Goal: Task Accomplishment & Management: Complete application form

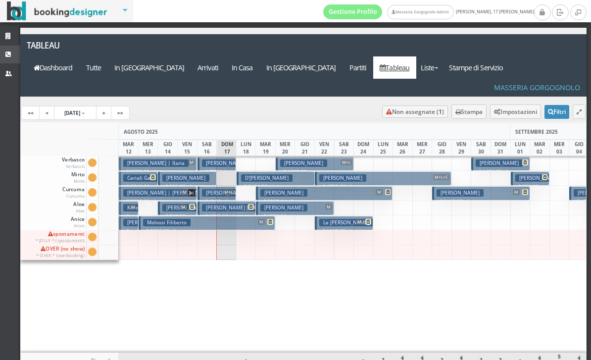
click at [10, 55] on icon at bounding box center [9, 54] width 8 height 6
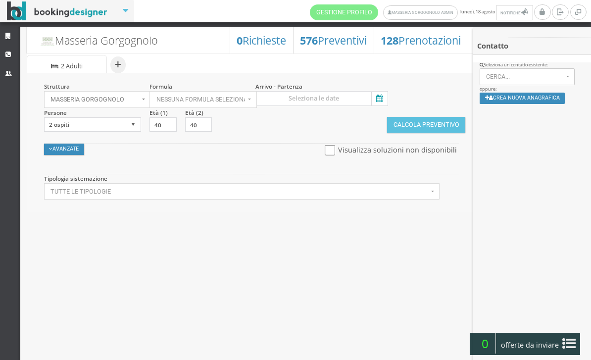
select select
click at [379, 98] on icon at bounding box center [378, 98] width 15 height 13
click at [379, 98] on input at bounding box center [321, 98] width 133 height 15
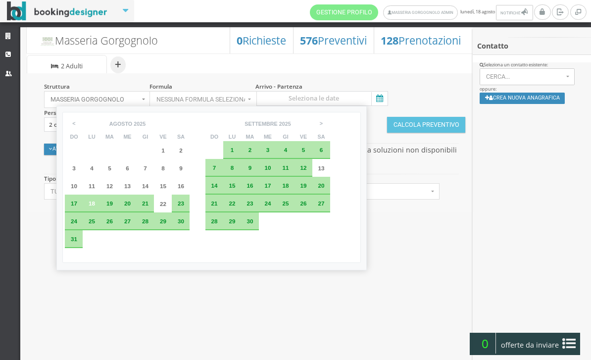
click at [132, 230] on div "27" at bounding box center [127, 221] width 18 height 18
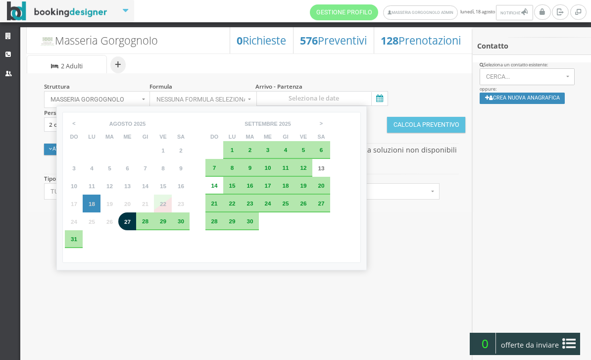
click at [159, 270] on div "< agosto settembre ottobre novembre dicembre agosto 2025 do lu ma me gi ve sa 2…" at bounding box center [211, 188] width 310 height 164
click at [154, 248] on td "4" at bounding box center [145, 239] width 18 height 18
click at [389, 307] on div "Masseria Gorgognolo 128 Prenotazioni 576 Preventivi 0 Richieste + Sistemazione …" at bounding box center [250, 195] width 461 height 346
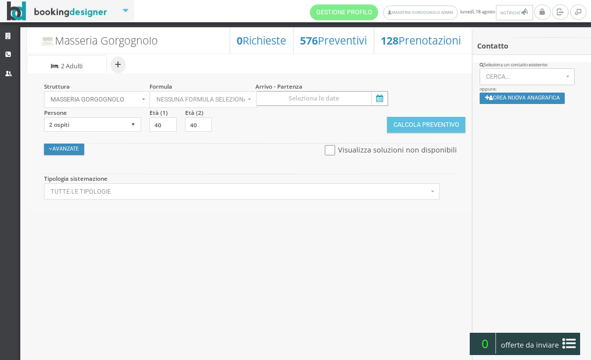
click at [380, 92] on input at bounding box center [321, 98] width 133 height 15
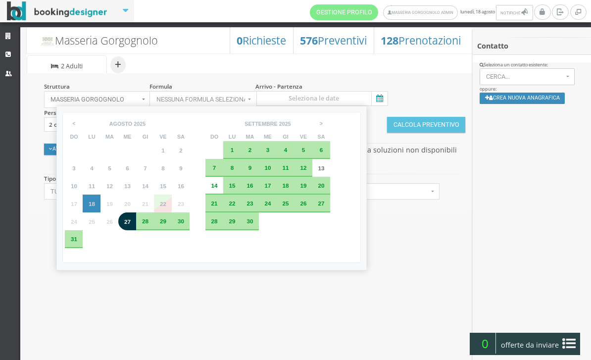
click at [149, 206] on span "21" at bounding box center [145, 203] width 6 height 6
click at [154, 230] on div "28" at bounding box center [145, 221] width 18 height 18
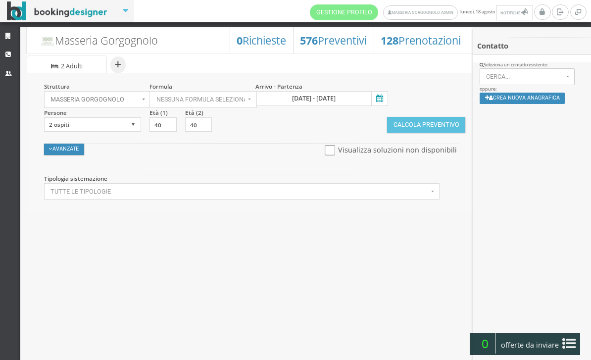
click at [382, 101] on icon at bounding box center [378, 98] width 15 height 13
click at [382, 101] on input "27 ago 2025 - 28 ago 2025" at bounding box center [321, 98] width 133 height 15
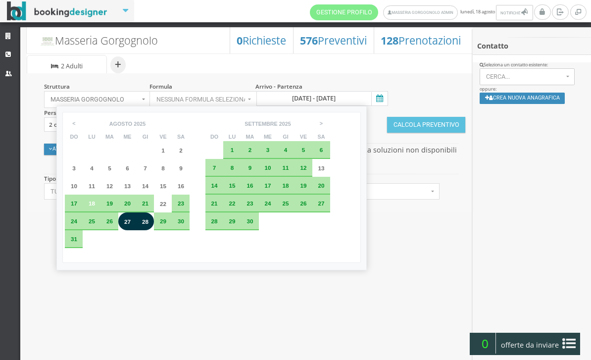
click at [154, 212] on div "21" at bounding box center [145, 204] width 18 height 18
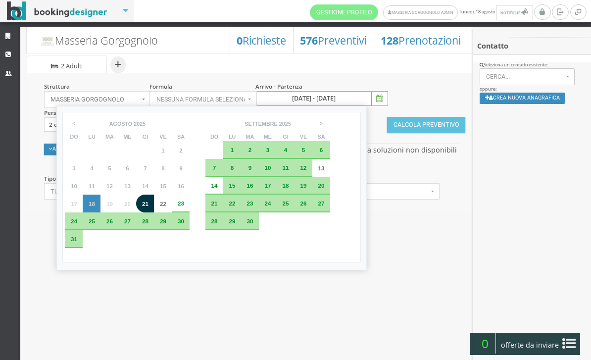
click at [236, 150] on div "1" at bounding box center [232, 150] width 8 height 6
type input "21 ago 2025 - 01 set 2025"
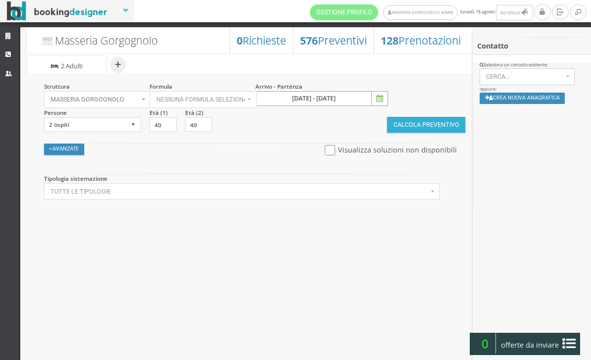
click at [433, 125] on button "Calcola Preventivo" at bounding box center [426, 125] width 78 height 16
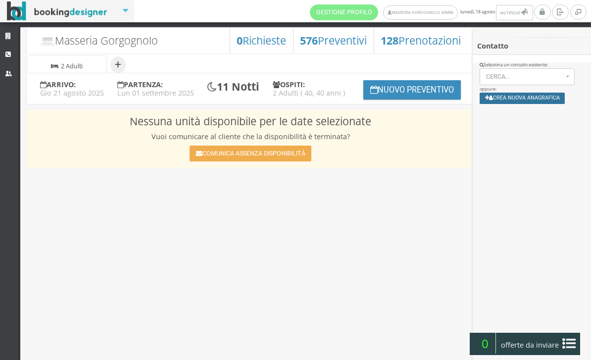
click at [525, 99] on button "Crea nuova anagrafica" at bounding box center [523, 98] width 86 height 11
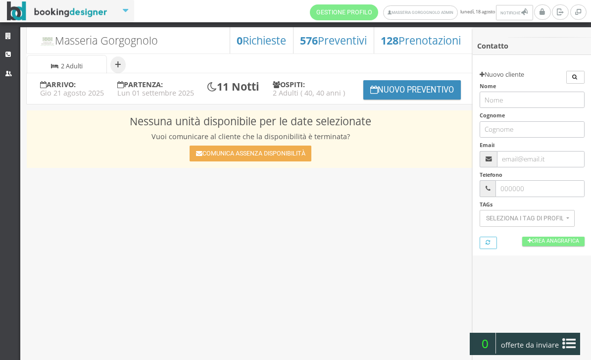
click at [515, 86] on h6 "Nome" at bounding box center [532, 95] width 105 height 25
click at [524, 156] on input "text" at bounding box center [540, 159] width 87 height 16
click at [412, 241] on div "Masseria Gorgognolo 128 Prenotazioni 576 Preventivi 0 Richieste + Sistemazione …" at bounding box center [250, 195] width 461 height 346
click at [399, 251] on div "Masseria Gorgognolo 128 Prenotazioni 576 Preventivi 0 Richieste + Sistemazione …" at bounding box center [250, 195] width 461 height 346
click at [11, 39] on icon at bounding box center [9, 36] width 8 height 6
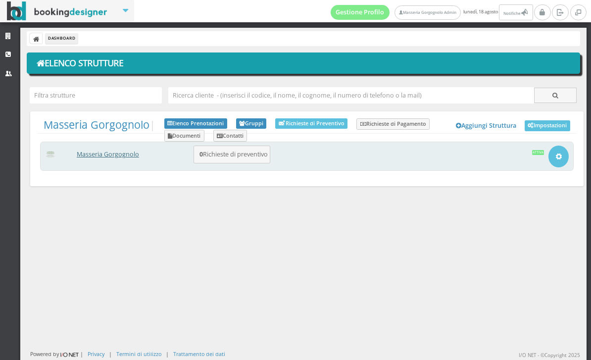
click at [110, 158] on link "Masseria Gorgognolo" at bounding box center [108, 154] width 62 height 8
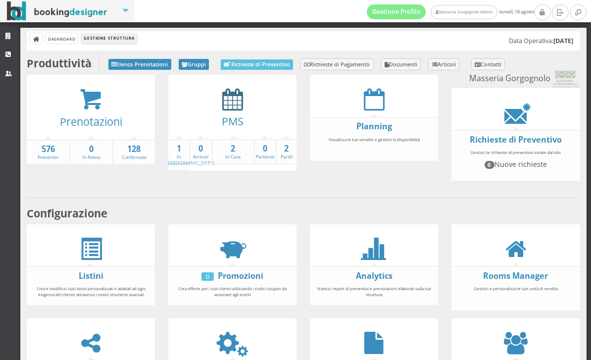
click at [230, 109] on icon at bounding box center [232, 99] width 21 height 22
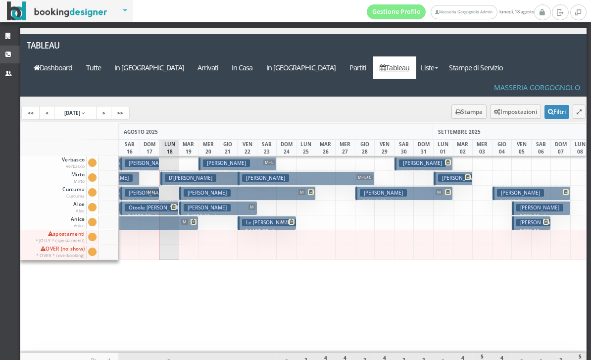
click at [6, 55] on icon at bounding box center [9, 54] width 8 height 6
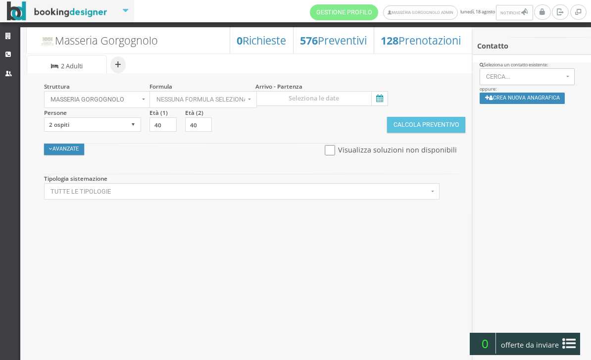
select select
click at [388, 94] on input at bounding box center [321, 98] width 133 height 15
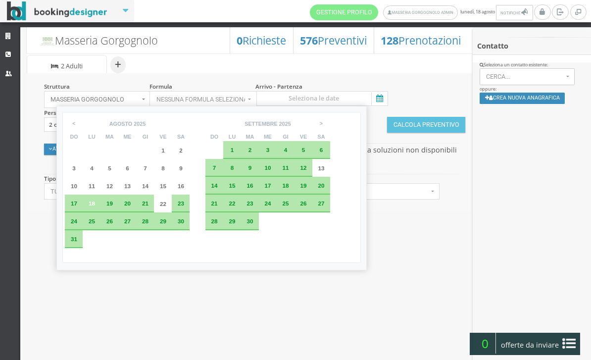
click at [184, 206] on span "23" at bounding box center [181, 203] width 6 height 6
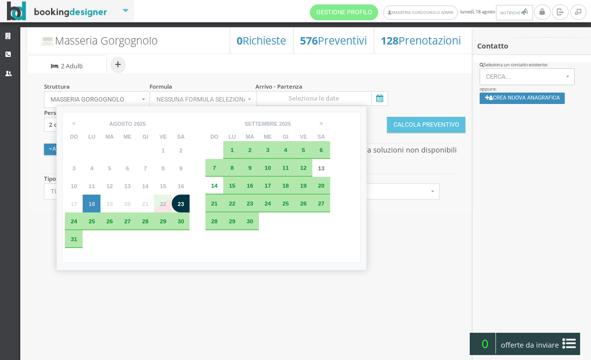
click at [236, 151] on div "1" at bounding box center [232, 150] width 8 height 6
type input "23 ago 2025 - 01 set 2025"
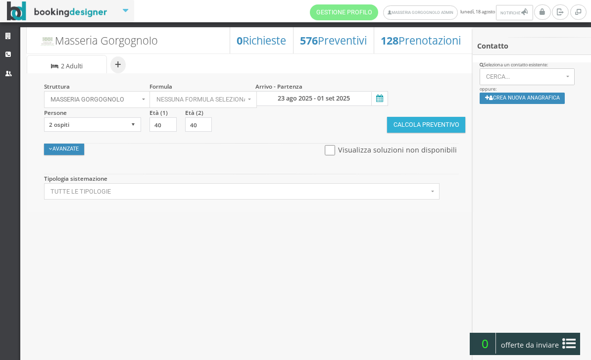
click at [427, 125] on button "Calcola Preventivo" at bounding box center [426, 125] width 78 height 16
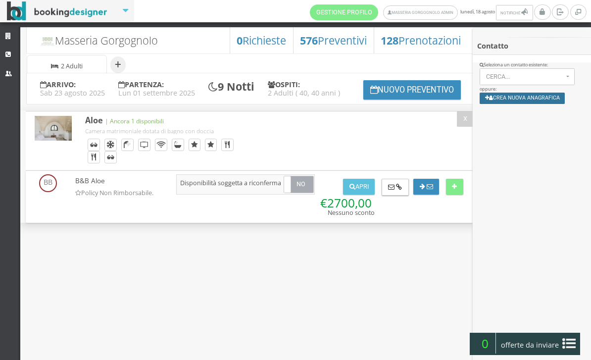
click at [528, 97] on button "Crea nuova anagrafica" at bounding box center [523, 98] width 86 height 11
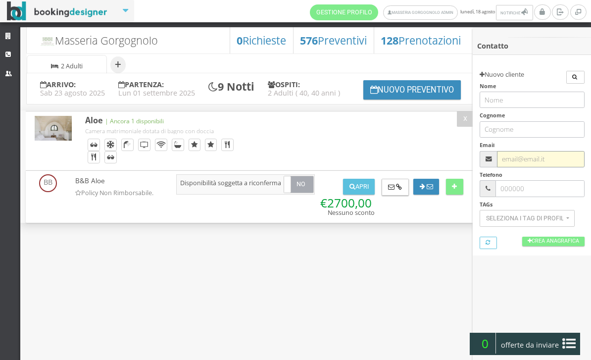
click at [533, 152] on input "text" at bounding box center [540, 159] width 87 height 16
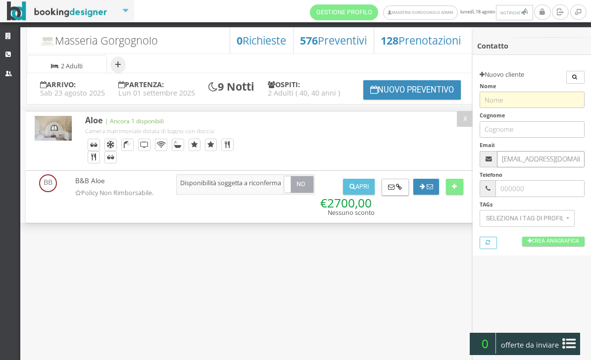
type input "Oris@wipboats.com"
click at [528, 98] on input "text" at bounding box center [532, 100] width 105 height 16
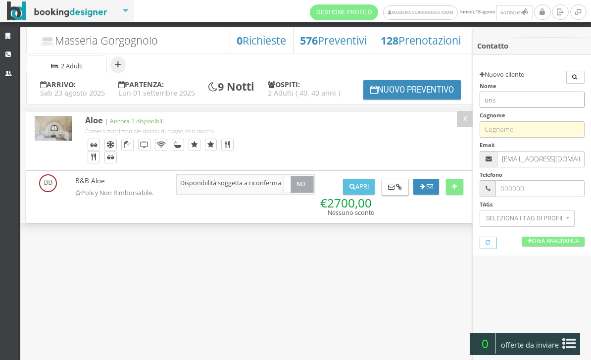
type input "oris"
click at [521, 122] on input "text" at bounding box center [532, 129] width 105 height 16
type input "ubaldo"
click at [544, 243] on link "Crea Anagrafica" at bounding box center [553, 241] width 62 height 9
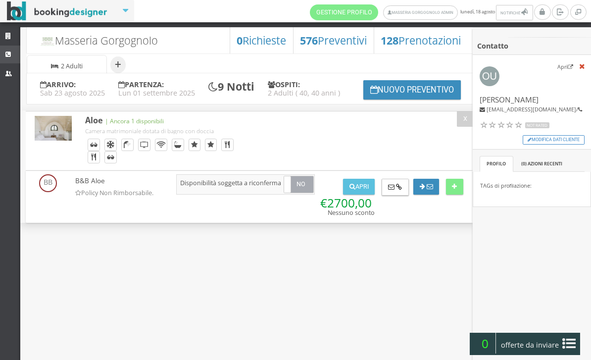
click at [8, 52] on icon at bounding box center [9, 54] width 8 height 6
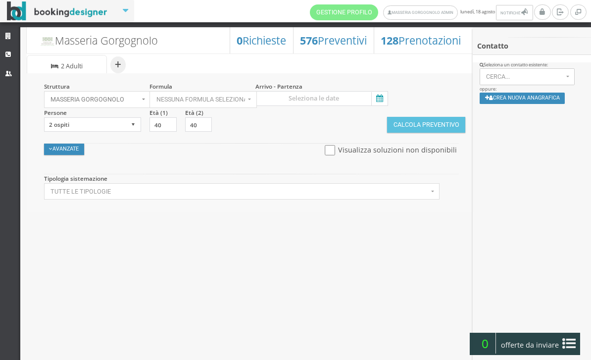
select select
click at [371, 92] on input at bounding box center [321, 98] width 133 height 15
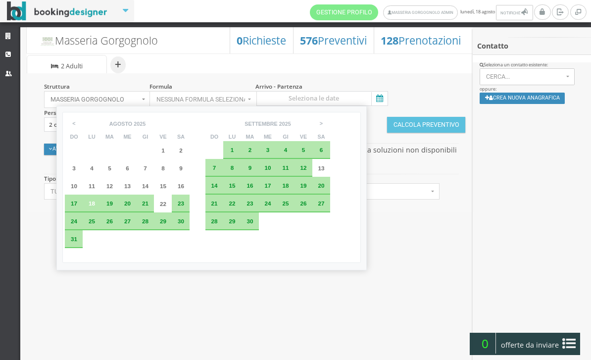
click at [150, 206] on div "21" at bounding box center [145, 203] width 11 height 6
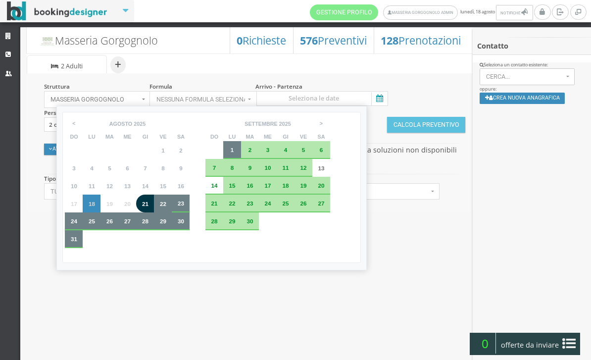
click at [234, 149] on span "1" at bounding box center [232, 150] width 3 height 6
type input "21 ago 2025 - 01 set 2025"
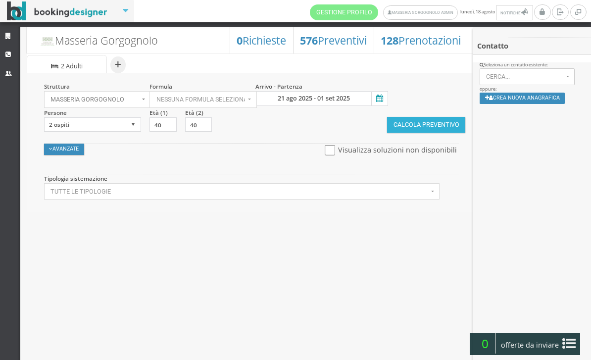
click at [416, 130] on button "Calcola Preventivo" at bounding box center [426, 125] width 78 height 16
